Goal: Task Accomplishment & Management: Use online tool/utility

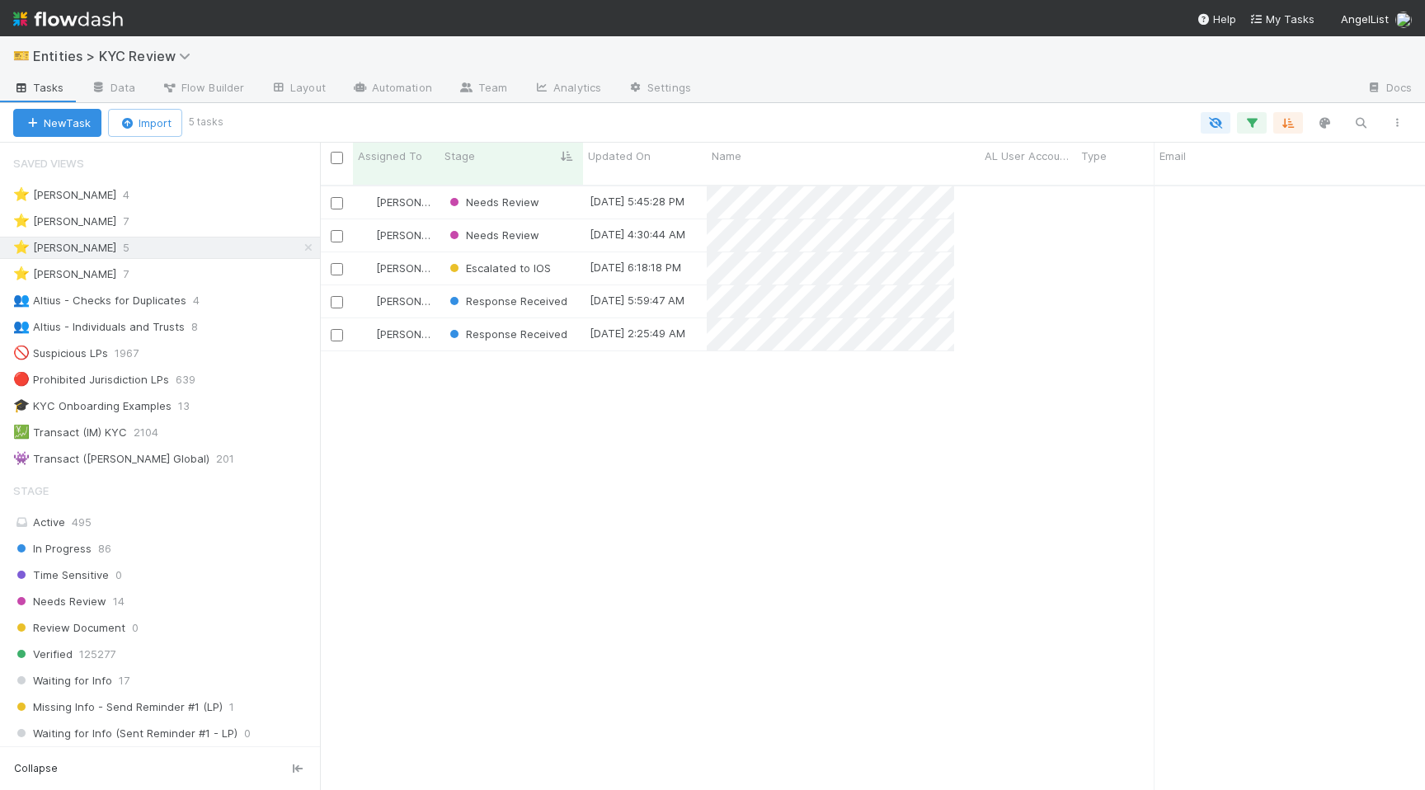
scroll to position [617, 1105]
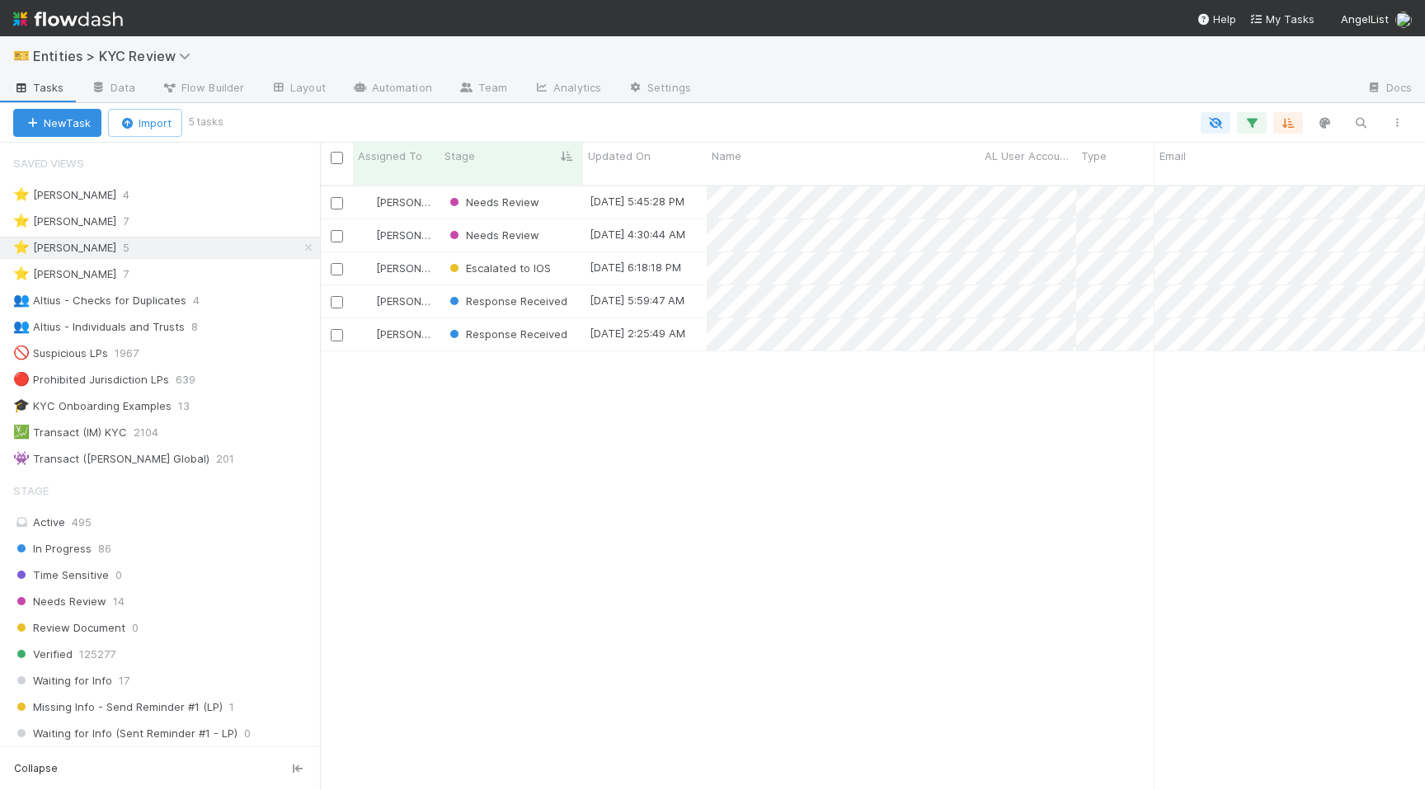
scroll to position [0, 1]
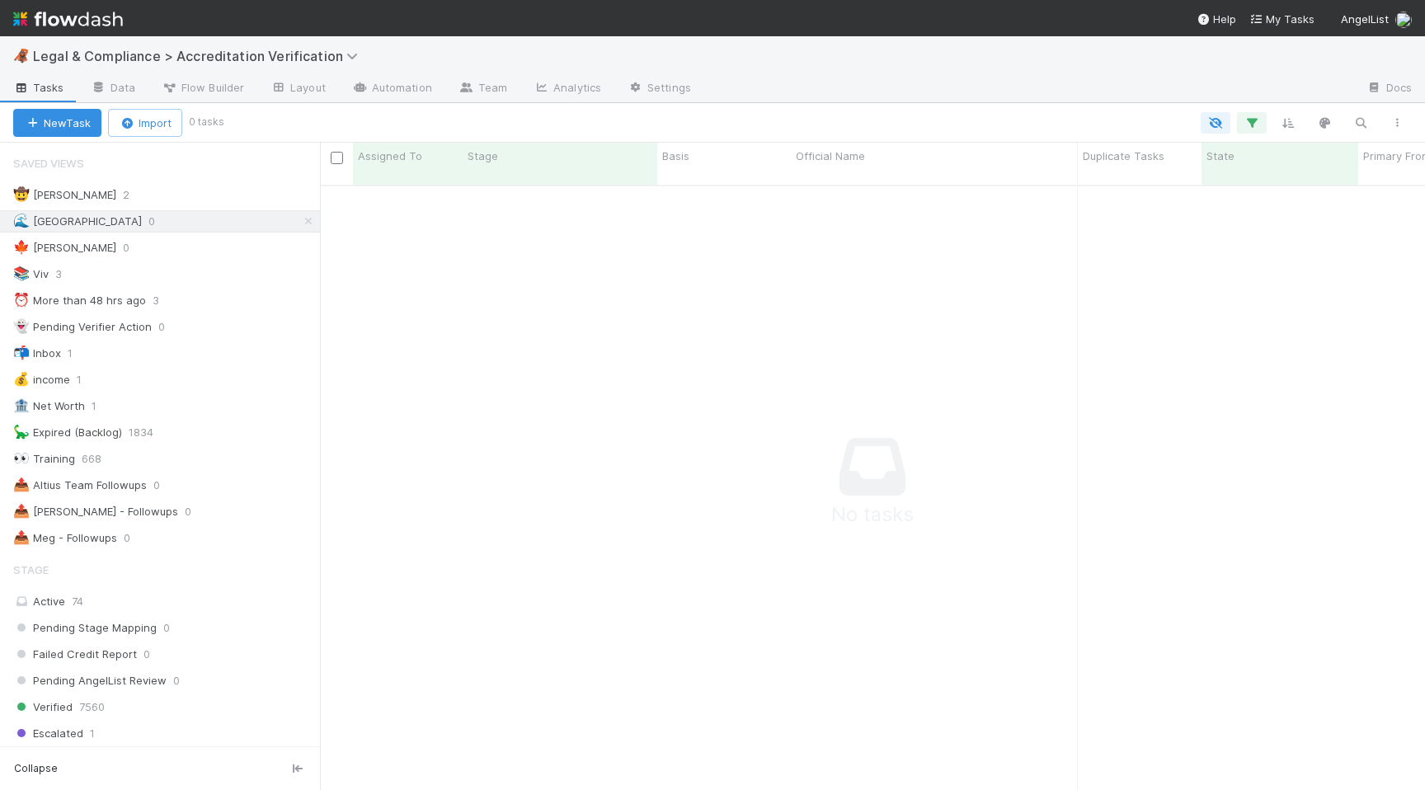
scroll to position [0, 1]
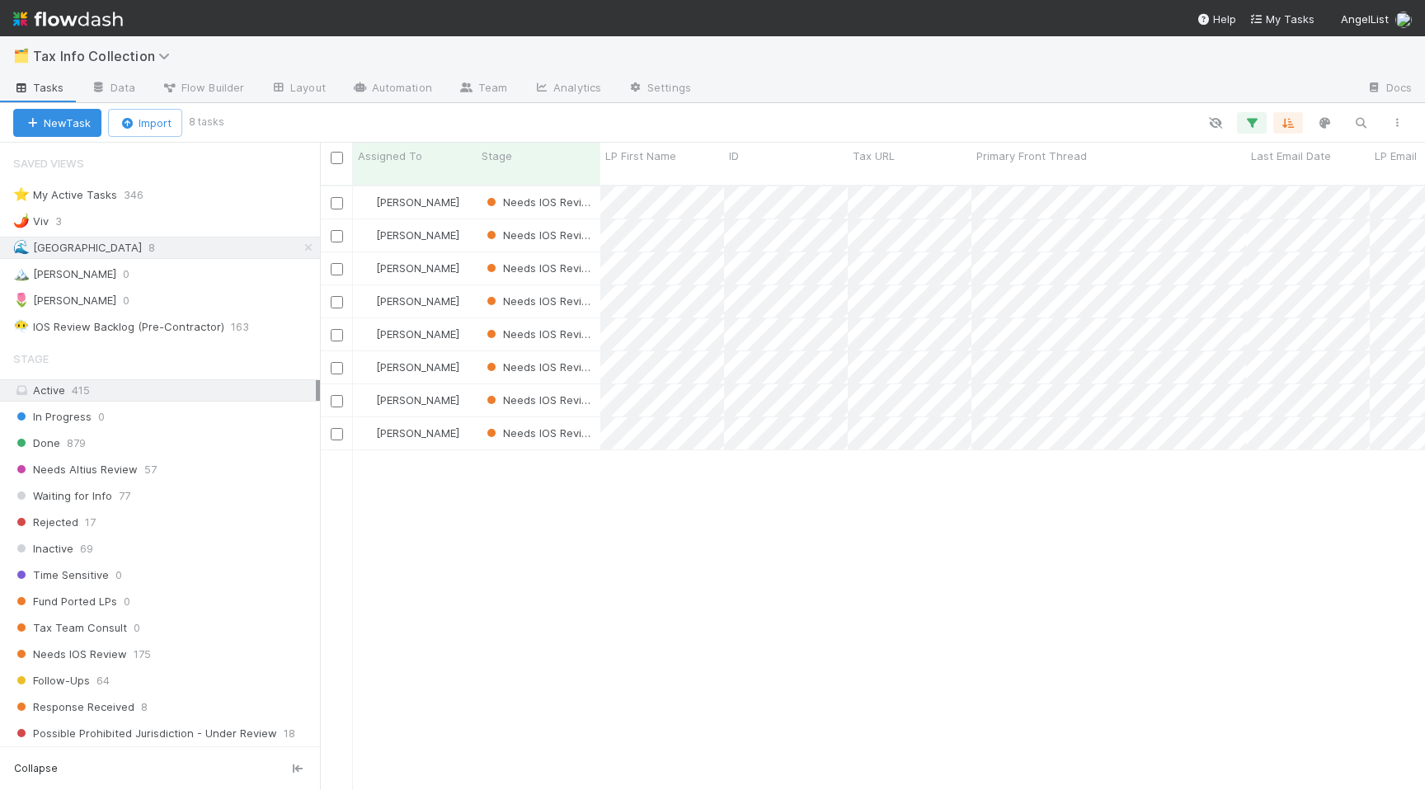
scroll to position [0, 1]
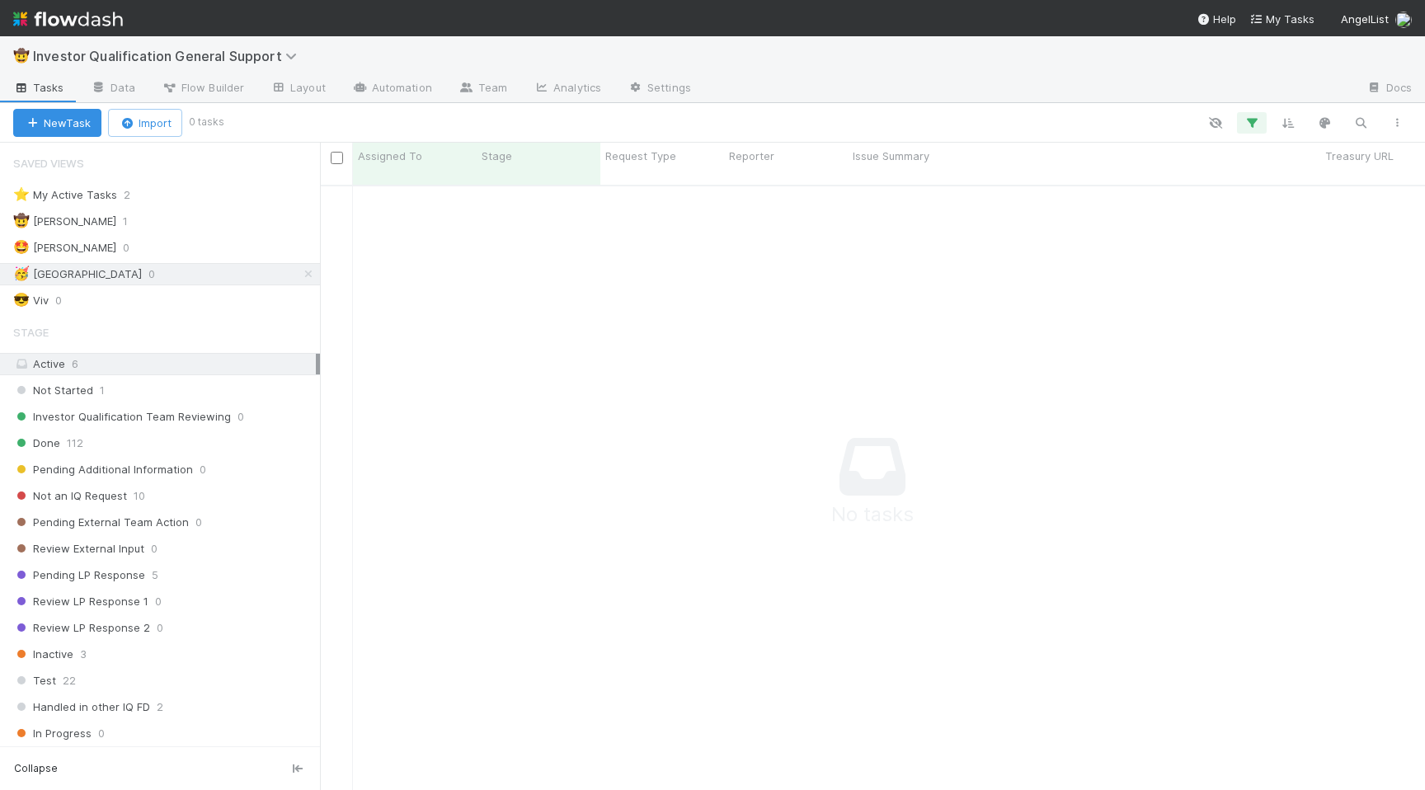
scroll to position [0, 1]
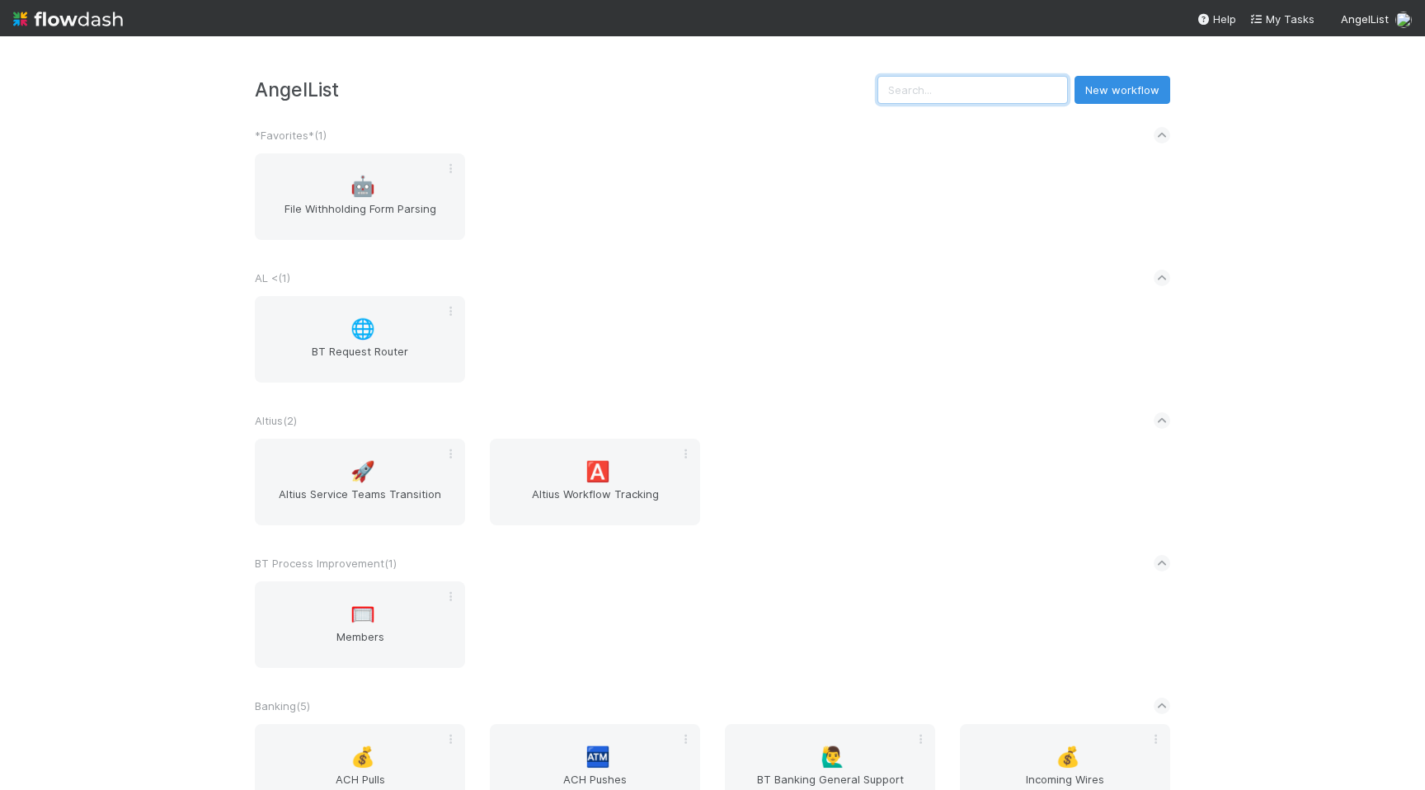
click at [982, 90] on input "text" at bounding box center [972, 90] width 190 height 28
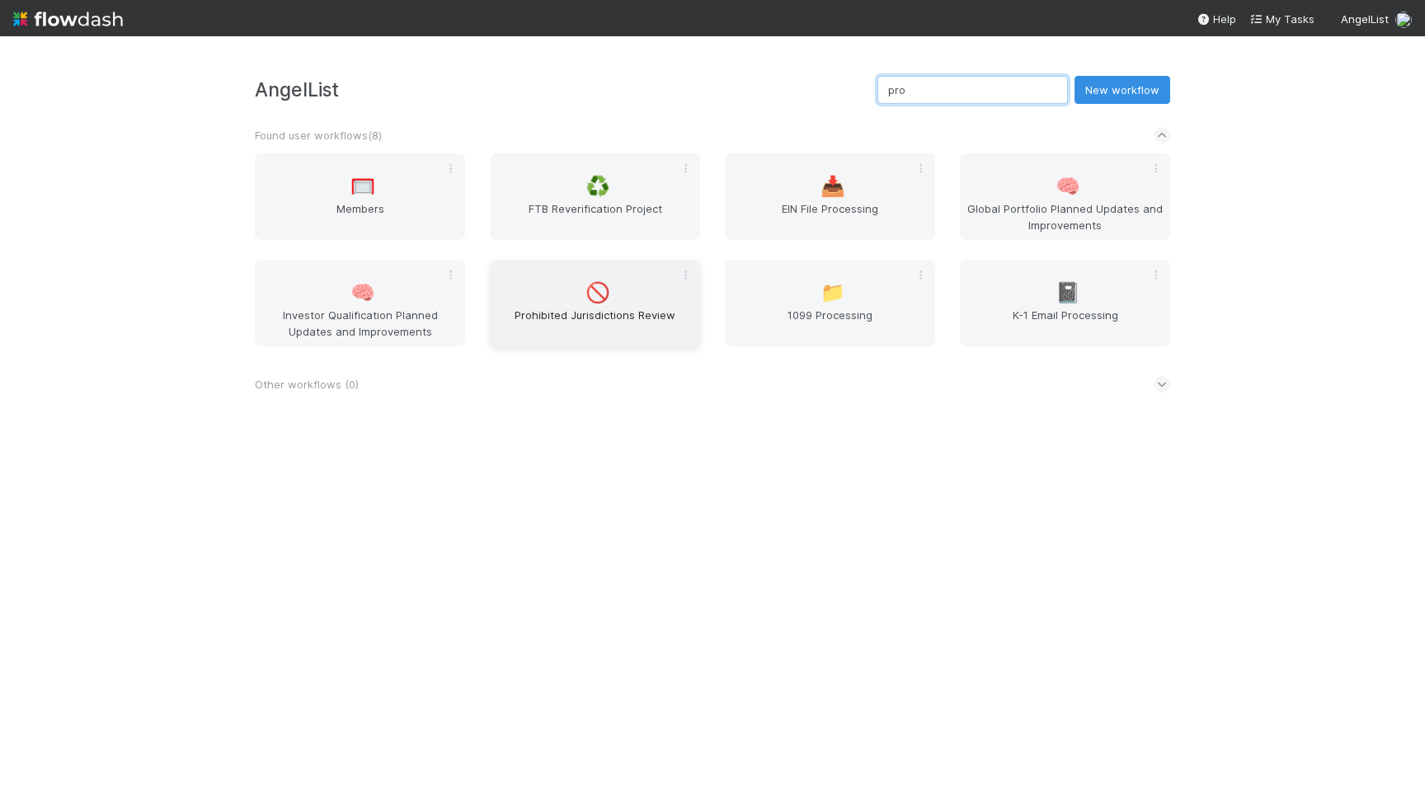
type input "pro"
click at [567, 289] on div "🚫 Prohibited Jurisdictions Review" at bounding box center [595, 303] width 210 height 87
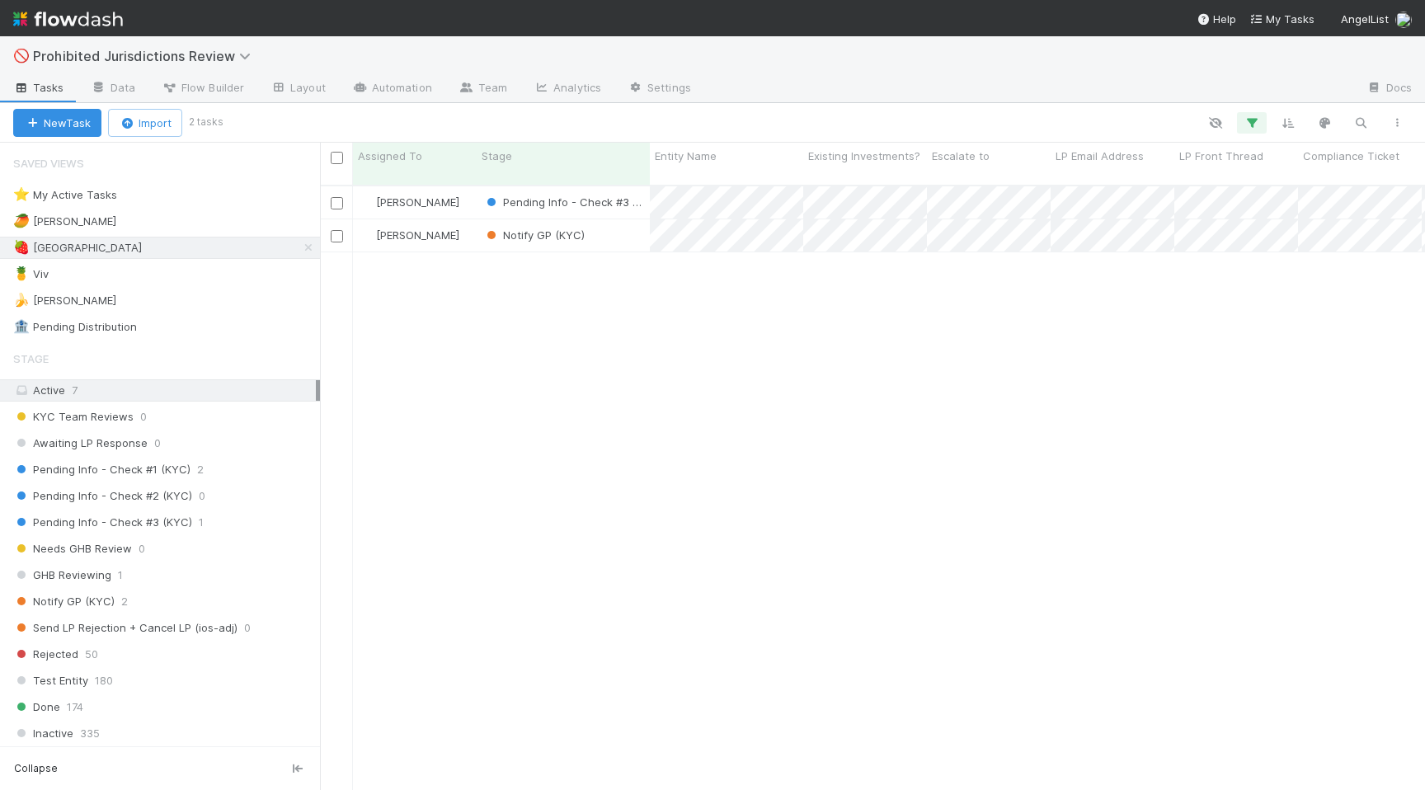
scroll to position [617, 1105]
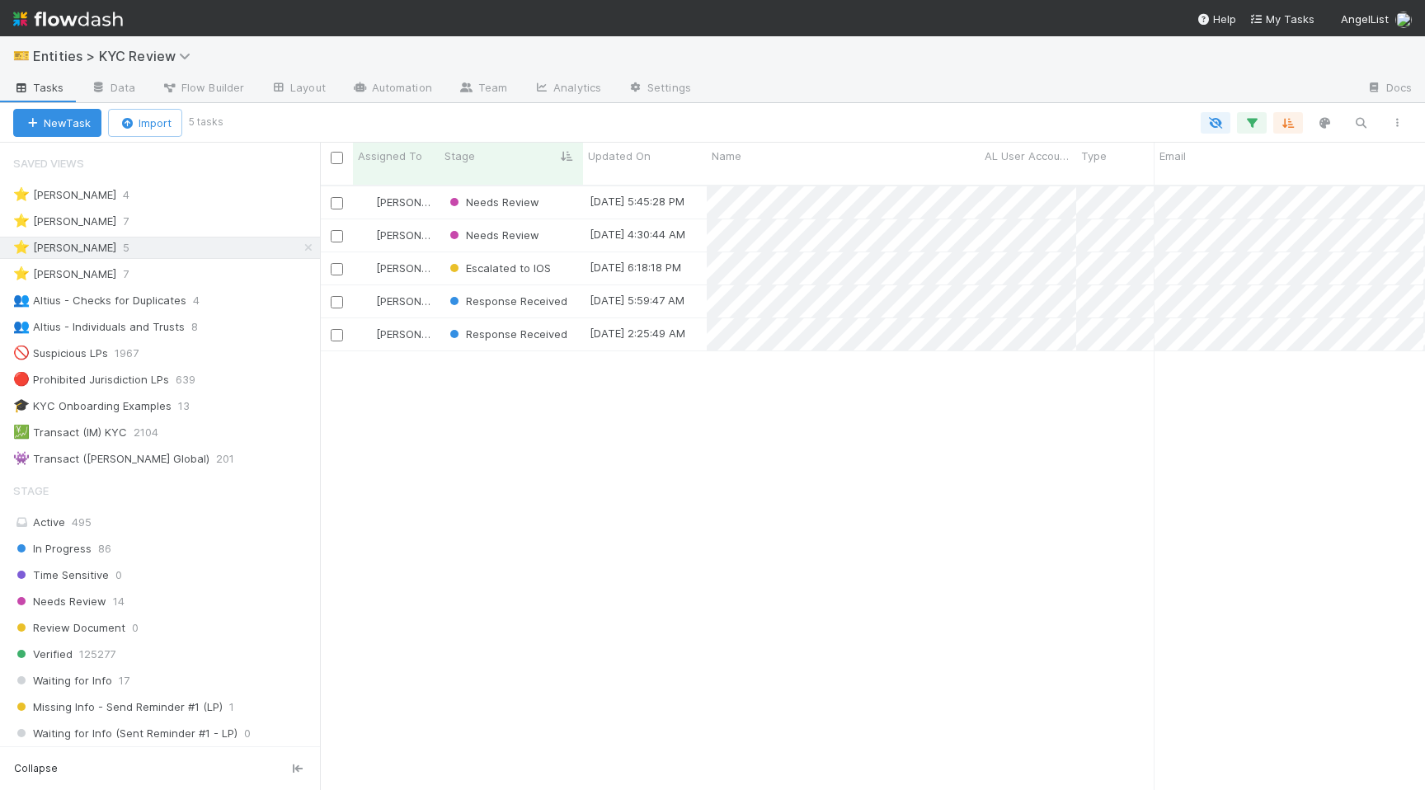
scroll to position [0, 1]
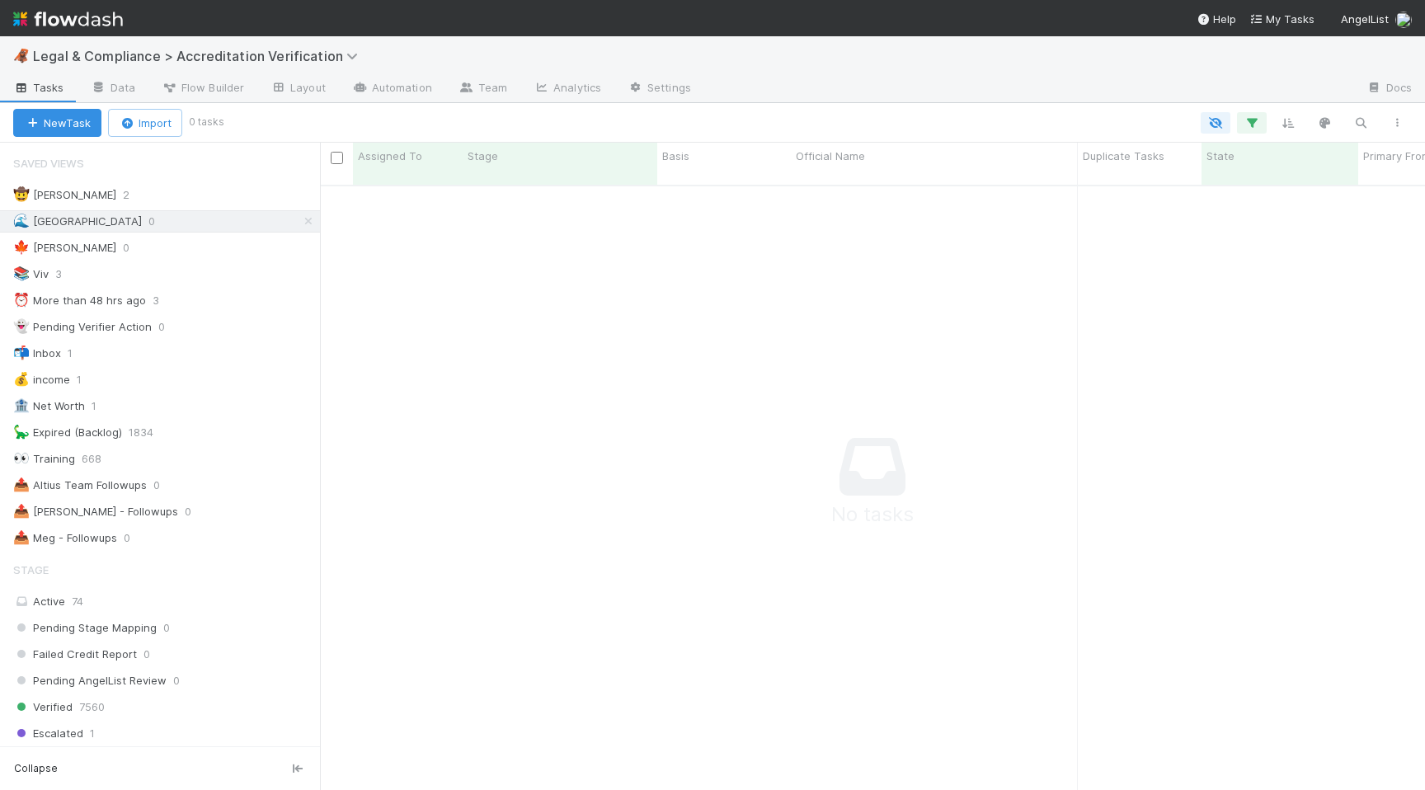
scroll to position [0, 1]
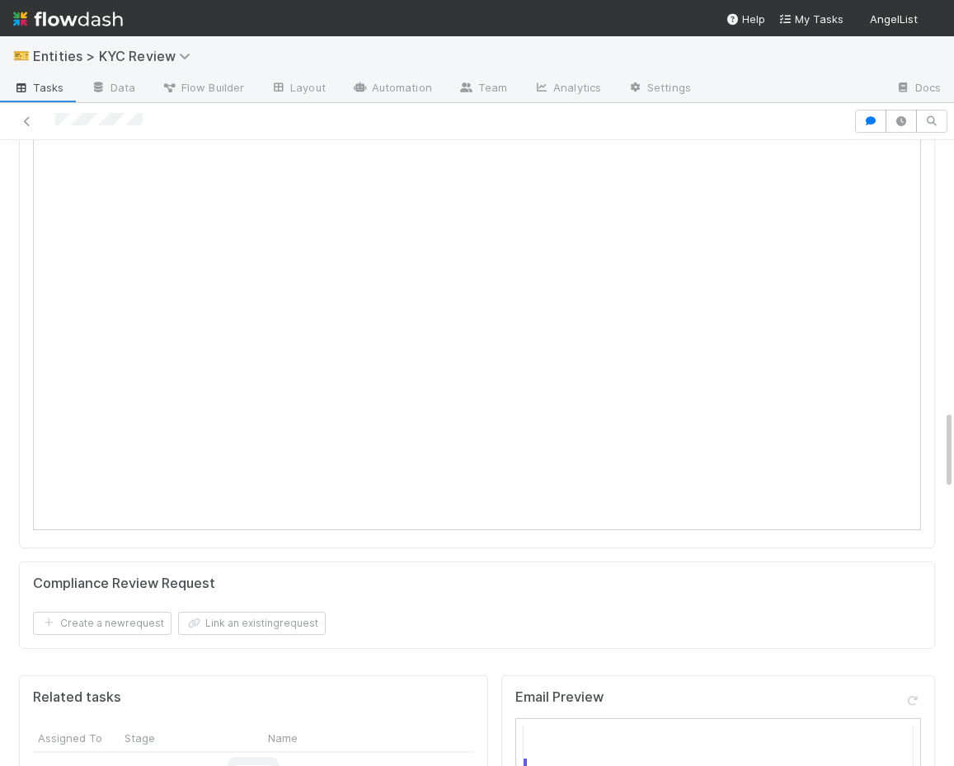
scroll to position [957, 0]
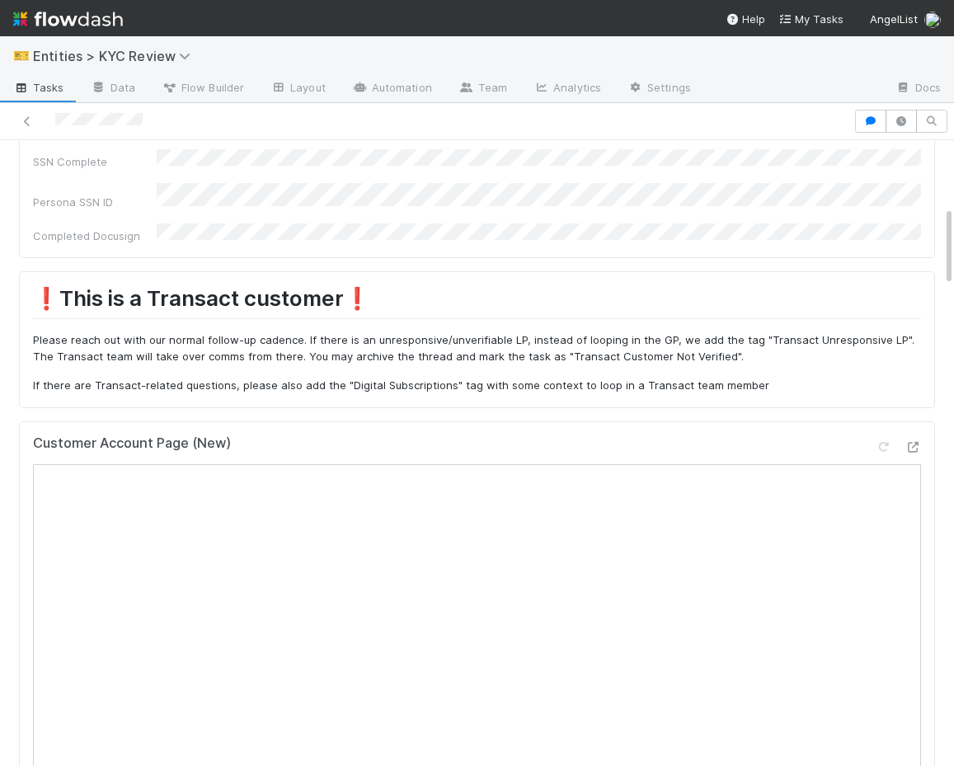
scroll to position [659, 0]
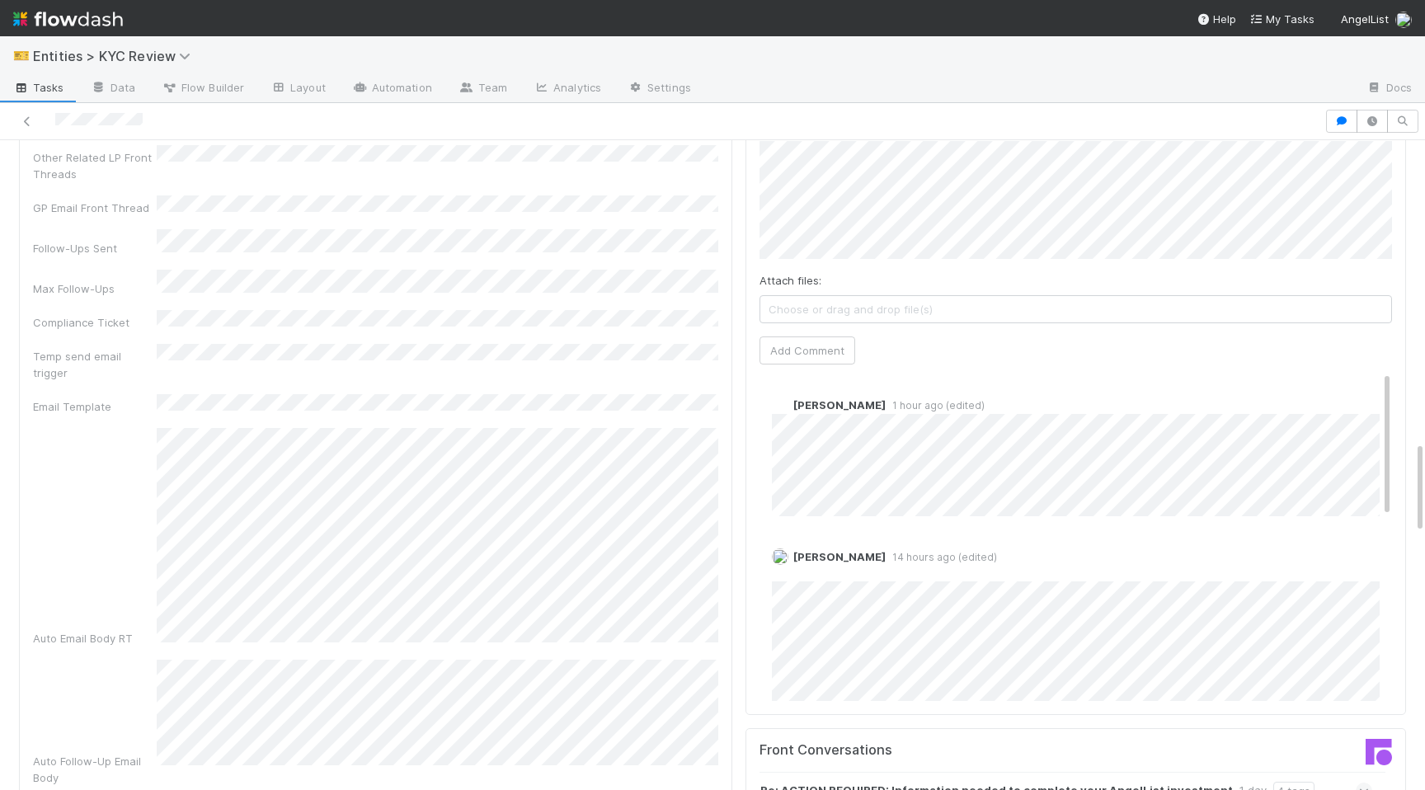
scroll to position [1988, 0]
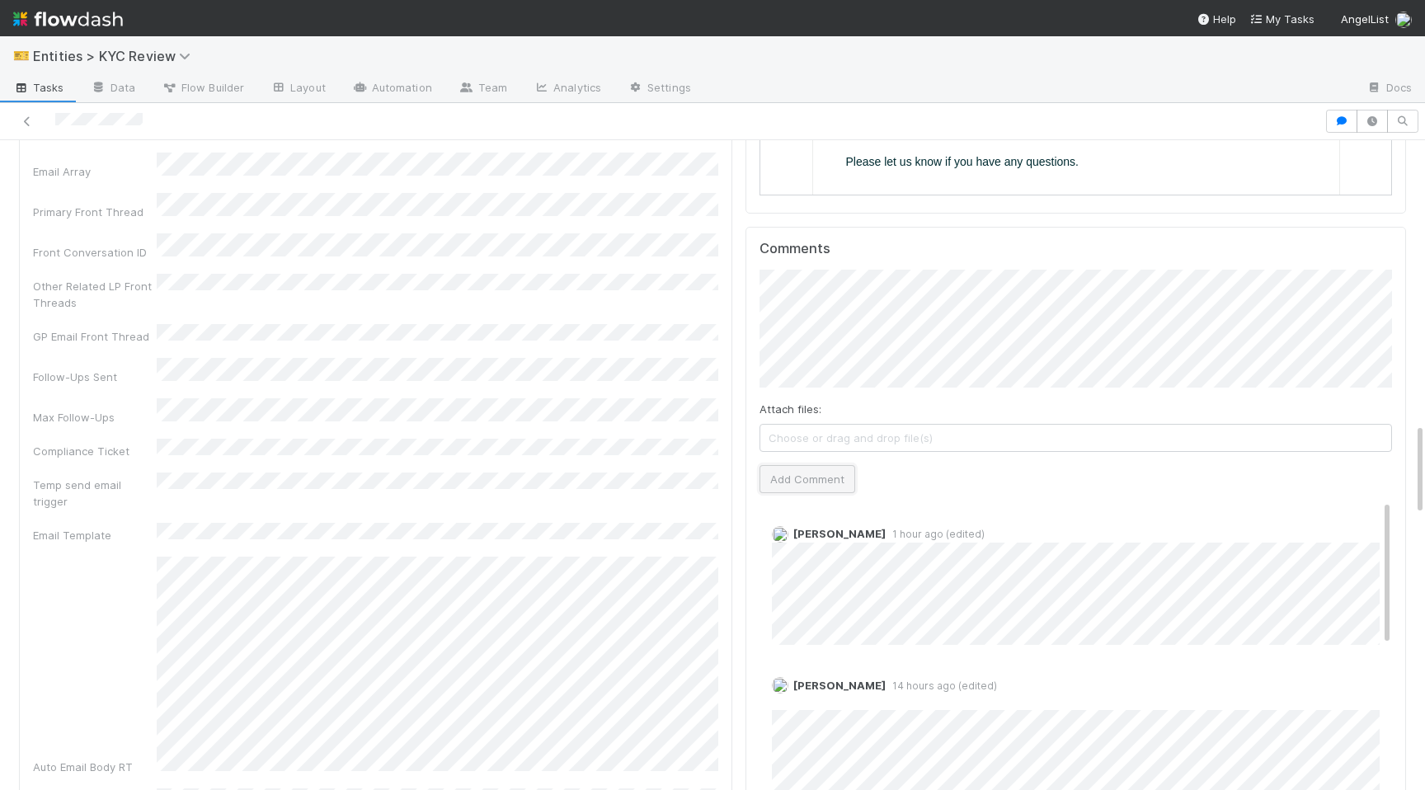
click at [822, 465] on button "Add Comment" at bounding box center [807, 479] width 96 height 28
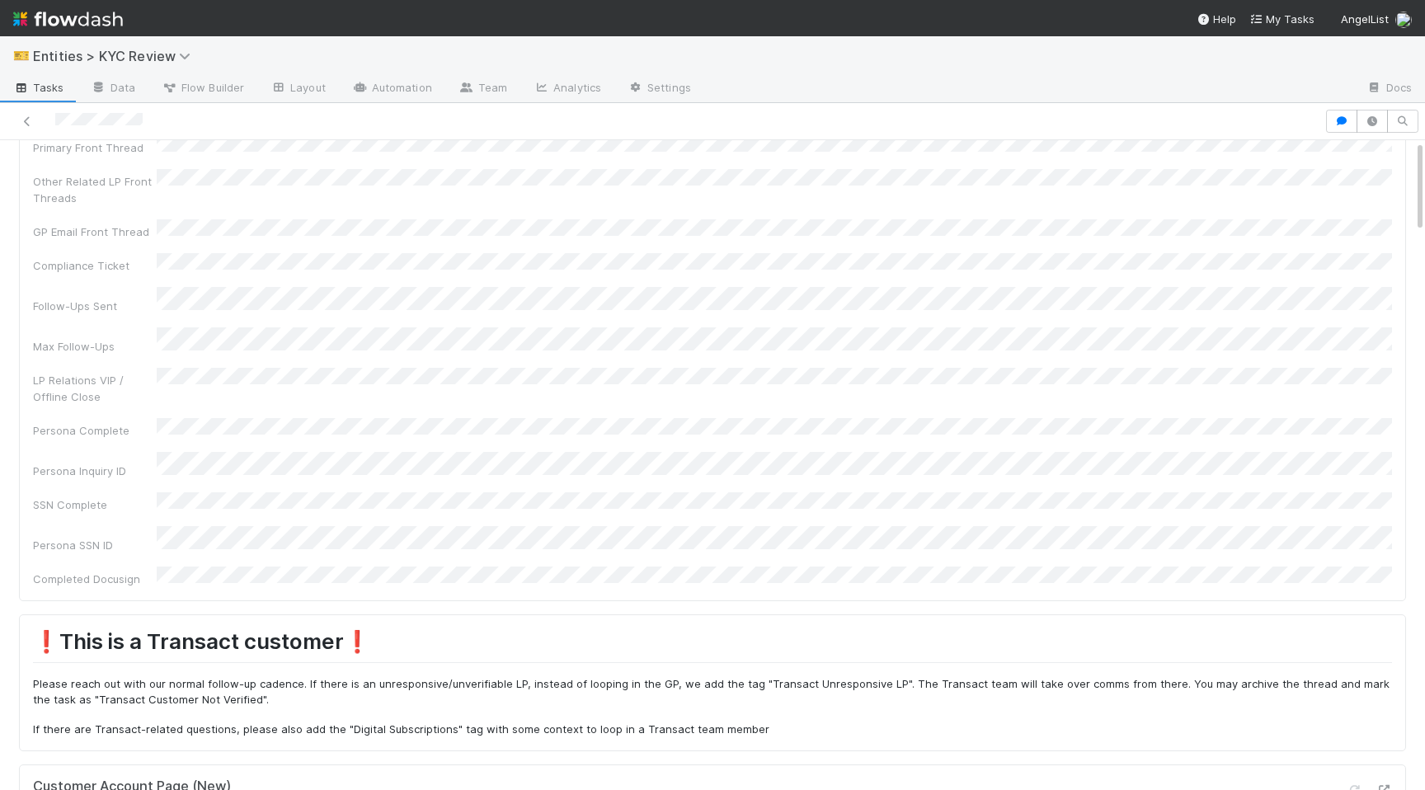
scroll to position [0, 0]
